Goal: Task Accomplishment & Management: Manage account settings

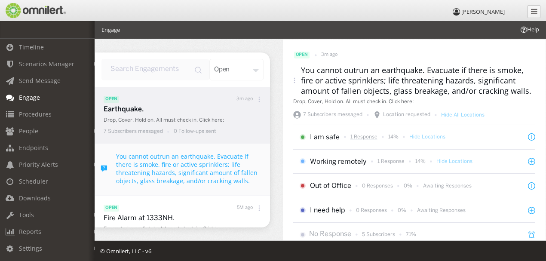
click at [358, 139] on p "1 Response" at bounding box center [363, 136] width 27 height 7
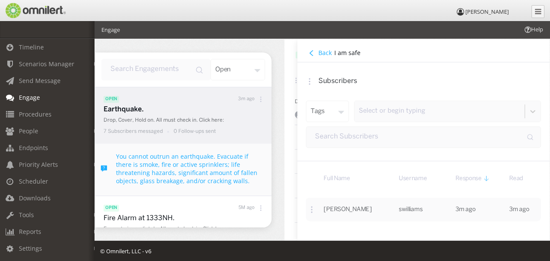
click at [312, 52] on icon at bounding box center [312, 53] width 6 height 6
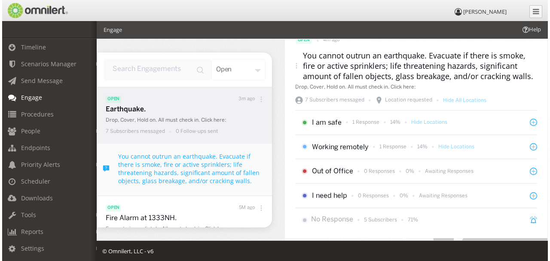
scroll to position [28, 0]
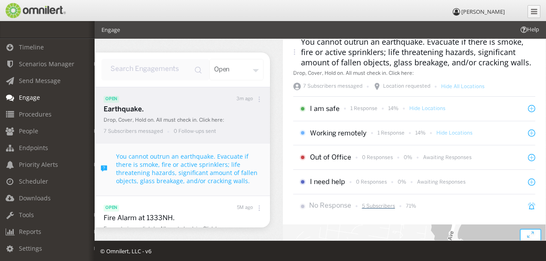
click at [380, 206] on p "5 Subscribers" at bounding box center [378, 205] width 33 height 7
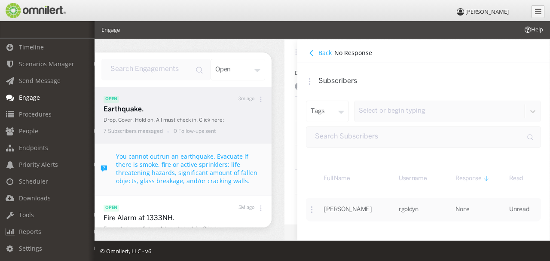
click at [322, 54] on h4 "Back" at bounding box center [324, 53] width 13 height 8
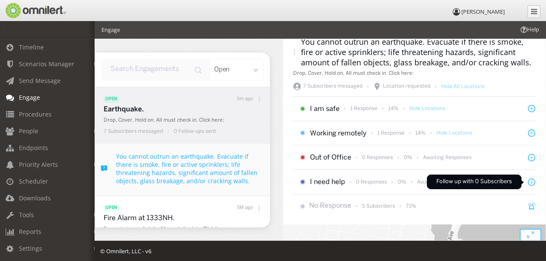
click at [529, 182] on icon at bounding box center [531, 182] width 4 height 0
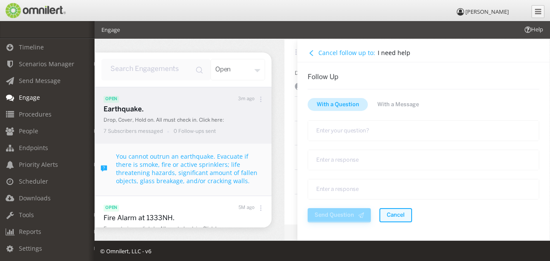
click at [396, 213] on span "Cancel" at bounding box center [396, 215] width 18 height 9
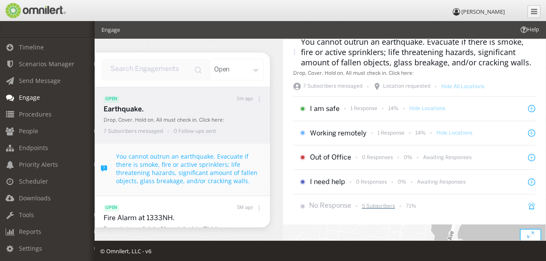
click at [374, 205] on p "5 Subscribers" at bounding box center [378, 205] width 33 height 7
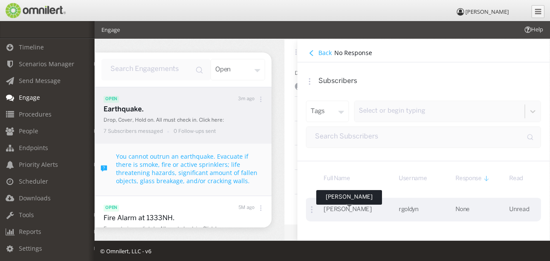
click at [345, 211] on span "[PERSON_NAME]" at bounding box center [348, 210] width 48 height 6
click at [310, 208] on icon at bounding box center [311, 208] width 7 height 7
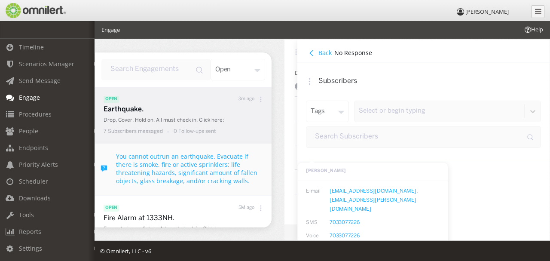
scroll to position [71, 0]
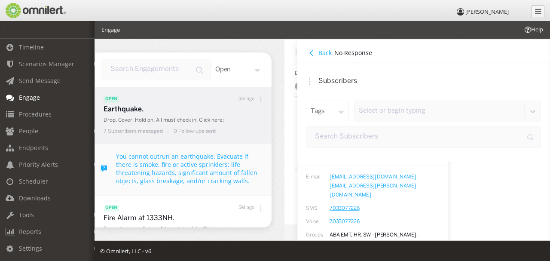
click at [344, 206] on link "7033077226" at bounding box center [345, 208] width 30 height 5
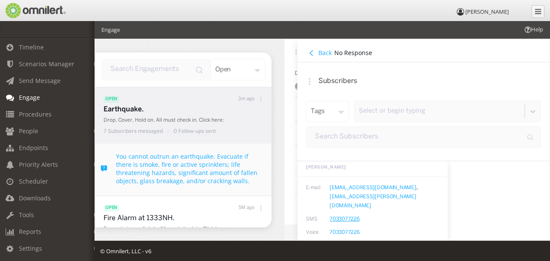
scroll to position [3, 0]
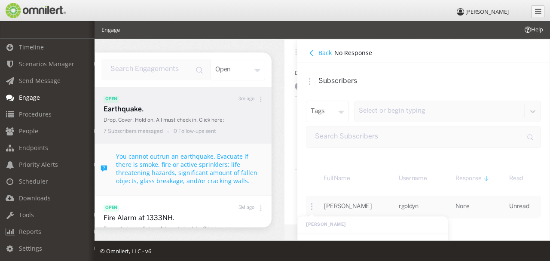
click at [326, 51] on h4 "Back" at bounding box center [324, 53] width 13 height 8
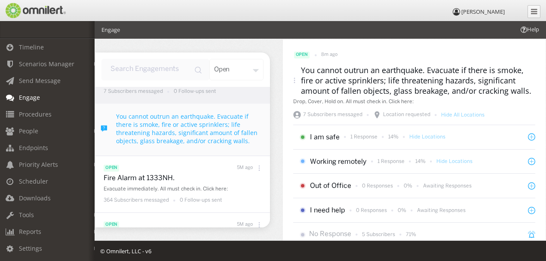
scroll to position [0, 0]
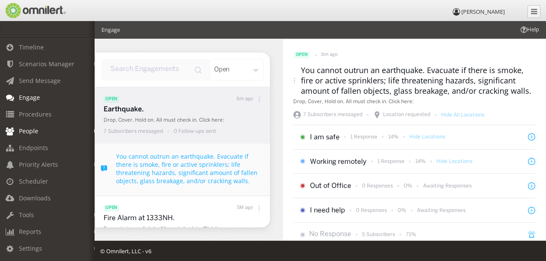
click at [32, 130] on span "People" at bounding box center [28, 131] width 19 height 8
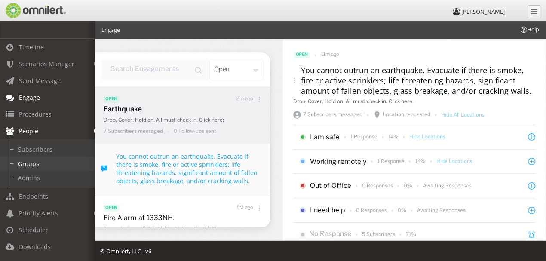
click at [31, 162] on link "Groups" at bounding box center [51, 163] width 102 height 14
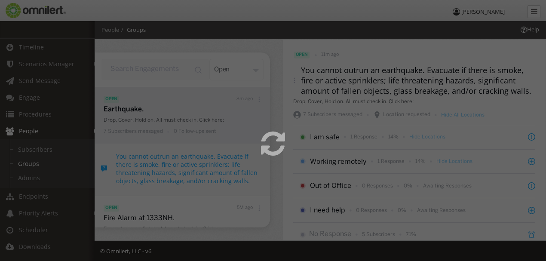
select select
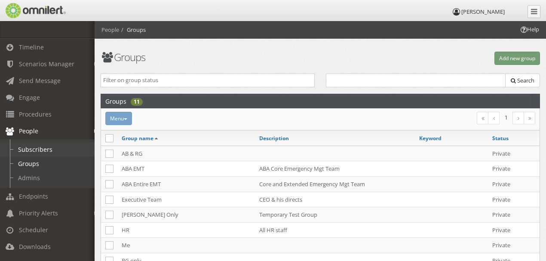
click at [40, 149] on link "Subscribers" at bounding box center [51, 149] width 102 height 14
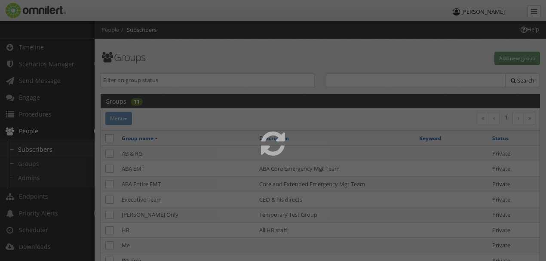
select select
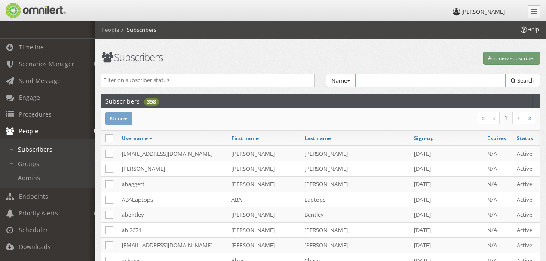
click at [388, 84] on input "text" at bounding box center [430, 80] width 150 height 14
type input "g"
click at [33, 161] on link "Groups" at bounding box center [51, 163] width 102 height 14
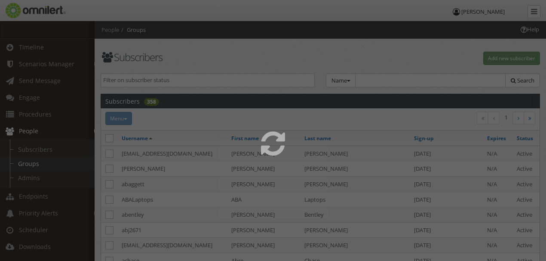
select select
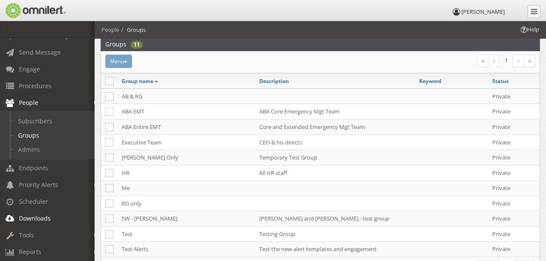
scroll to position [57, 0]
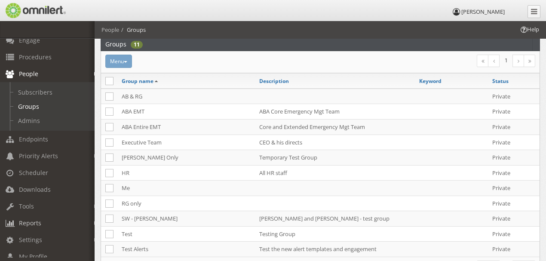
click at [39, 220] on span "Reports" at bounding box center [30, 223] width 22 height 8
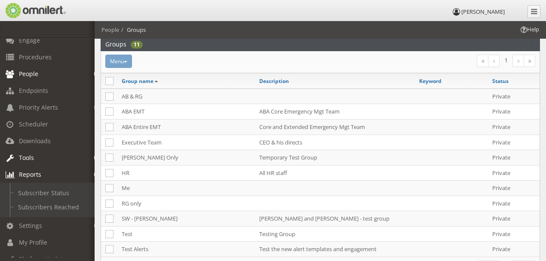
click at [94, 156] on em at bounding box center [96, 158] width 4 height 5
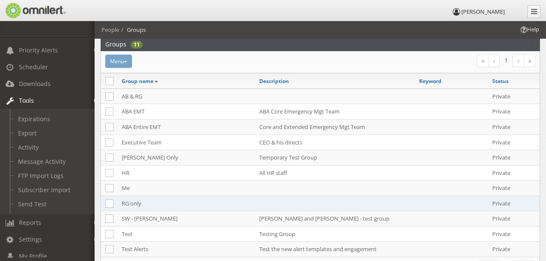
scroll to position [86, 0]
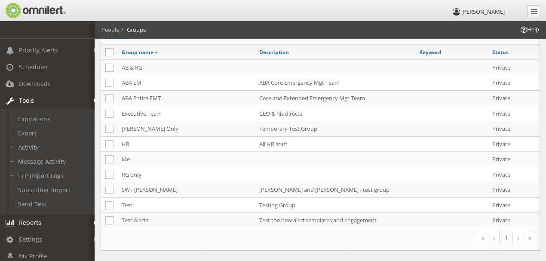
click at [94, 220] on em at bounding box center [96, 222] width 4 height 5
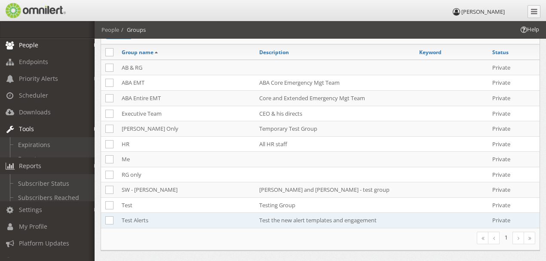
scroll to position [85, 0]
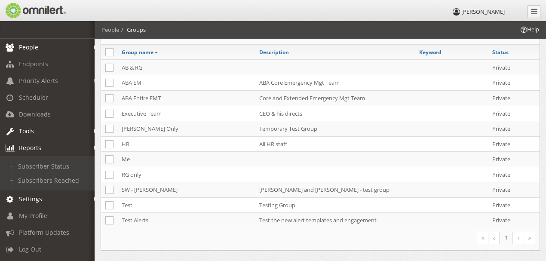
click at [94, 197] on em at bounding box center [96, 199] width 4 height 5
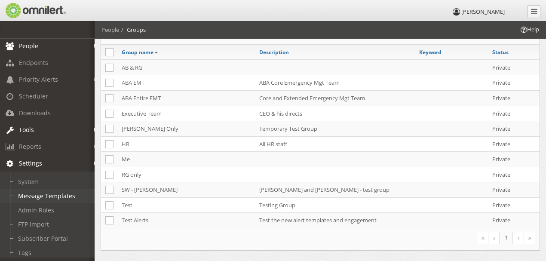
click at [35, 192] on link "Message Templates" at bounding box center [51, 196] width 102 height 14
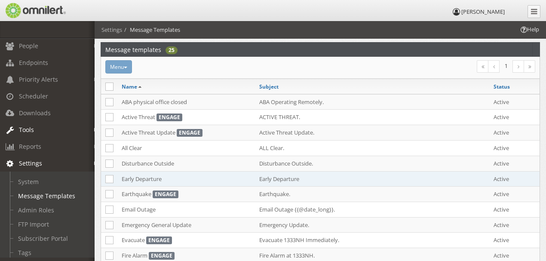
scroll to position [57, 0]
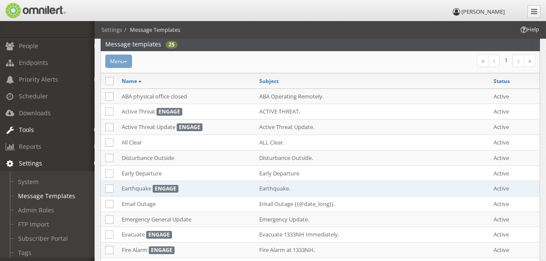
click at [136, 186] on td "Earthquake ENGAGE" at bounding box center [186, 188] width 138 height 15
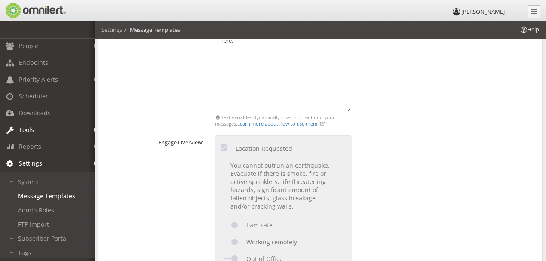
scroll to position [114, 0]
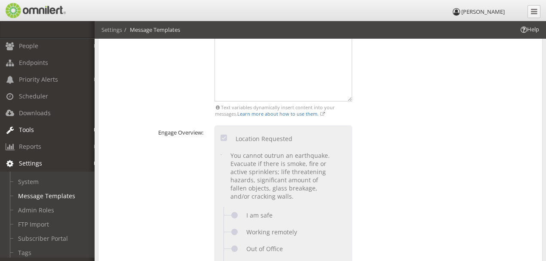
click at [293, 174] on div at bounding box center [283, 202] width 137 height 152
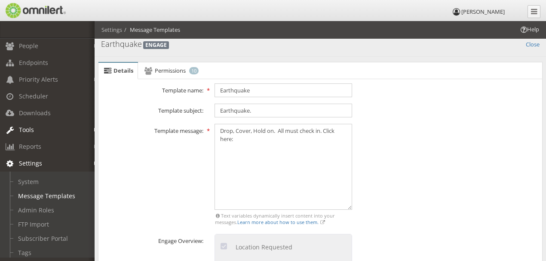
scroll to position [0, 0]
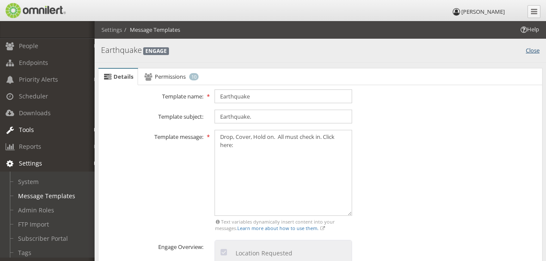
click at [532, 51] on link "Close" at bounding box center [533, 50] width 14 height 10
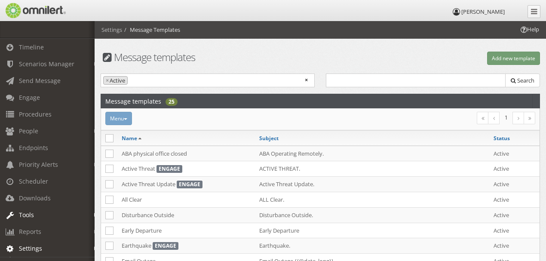
click at [299, 59] on h1 "Message templates" at bounding box center [208, 57] width 214 height 11
click at [94, 129] on em at bounding box center [96, 131] width 4 height 5
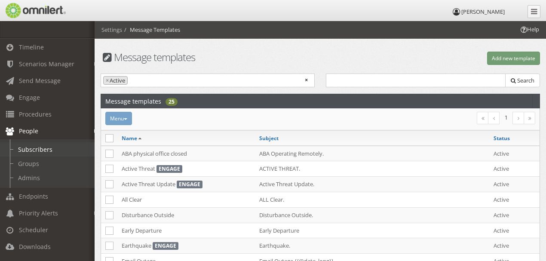
click at [41, 147] on link "Subscribers" at bounding box center [51, 149] width 102 height 14
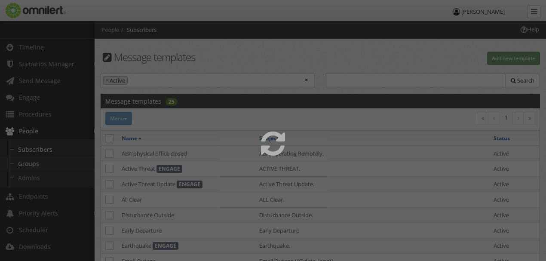
select select
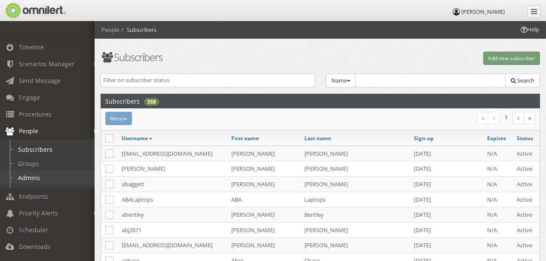
click at [34, 174] on link "Admins" at bounding box center [51, 178] width 102 height 14
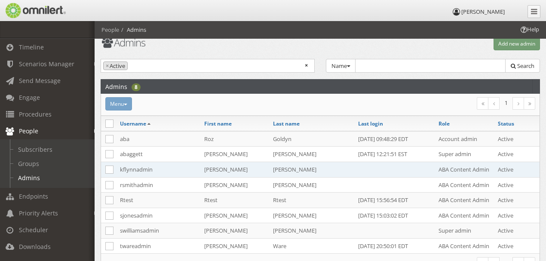
scroll to position [28, 0]
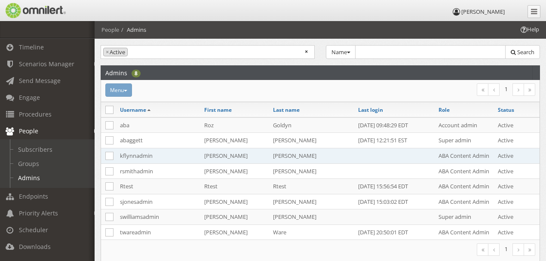
click at [134, 155] on td "kflynnadmin" at bounding box center [158, 155] width 84 height 15
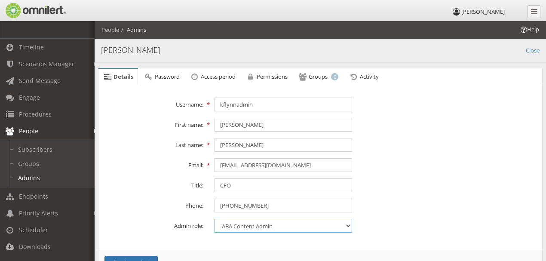
click at [350, 224] on select "Content admin Group admin Maintenance admin Super admin Support admin ABA Conte…" at bounding box center [283, 226] width 138 height 14
select select "2"
click at [214, 219] on select "Content admin Group admin Maintenance admin Super admin Support admin ABA Conte…" at bounding box center [283, 226] width 138 height 14
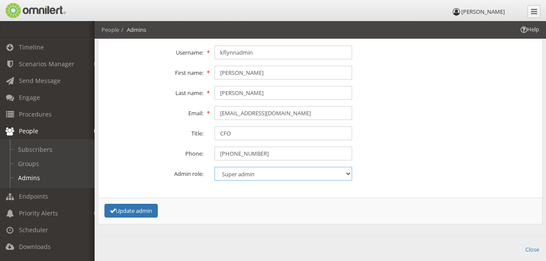
scroll to position [57, 0]
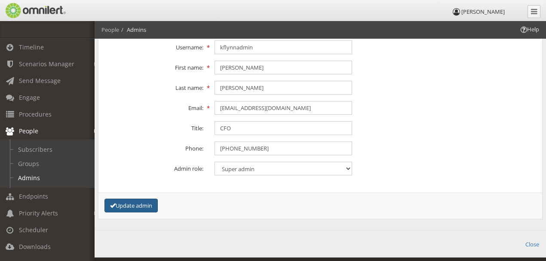
click at [130, 204] on button "Update admin" at bounding box center [130, 206] width 53 height 14
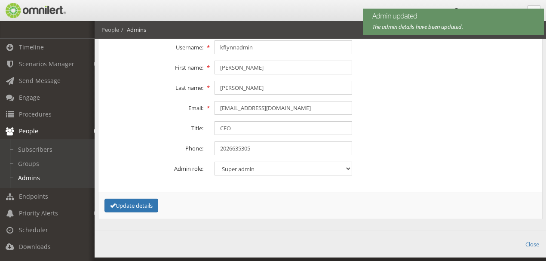
scroll to position [0, 0]
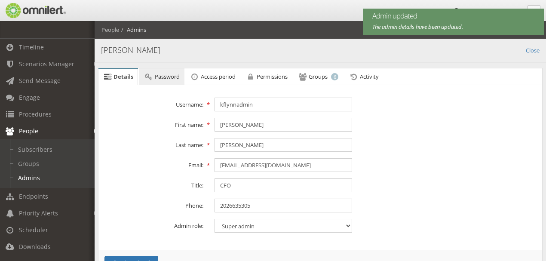
click at [168, 76] on span "Password" at bounding box center [167, 77] width 25 height 8
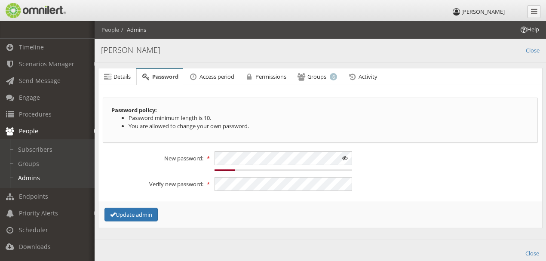
click at [345, 157] on span at bounding box center [345, 158] width 14 height 14
click at [133, 212] on button "Update admin" at bounding box center [130, 215] width 53 height 14
